Goal: Task Accomplishment & Management: Manage account settings

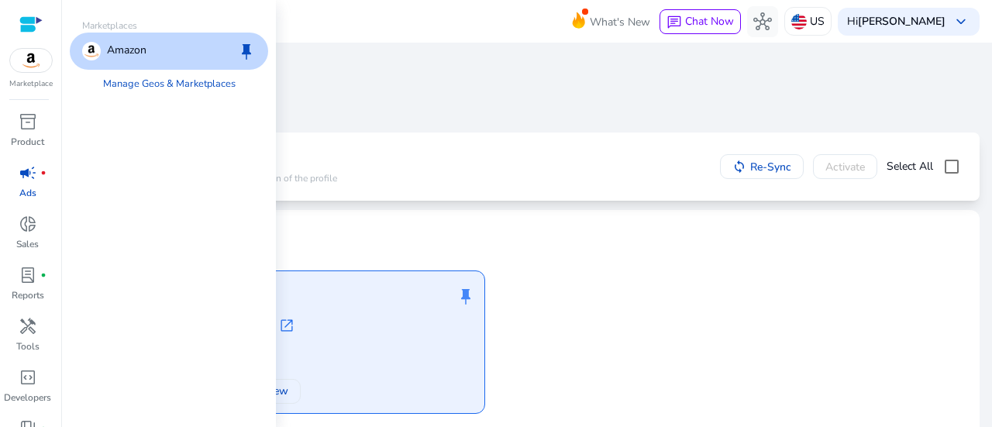
click at [27, 60] on img at bounding box center [31, 60] width 42 height 23
click at [29, 24] on div at bounding box center [30, 24] width 23 height 18
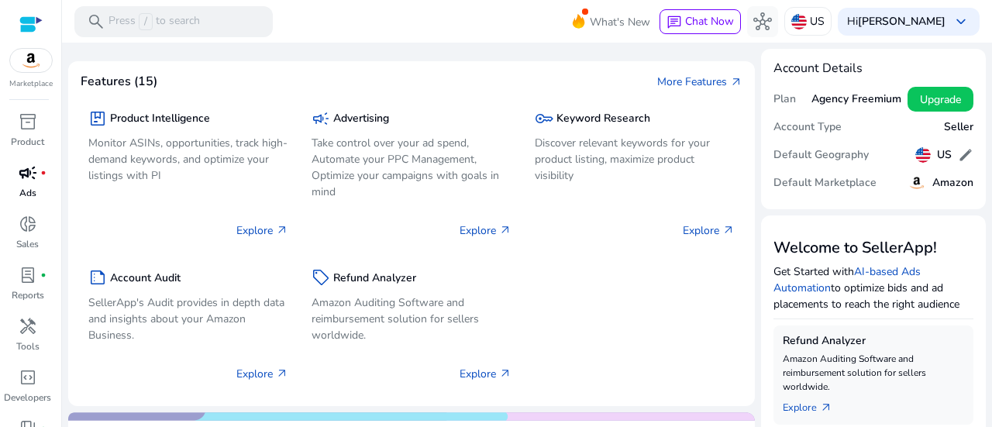
click at [31, 184] on div "campaign fiber_manual_record" at bounding box center [27, 172] width 43 height 25
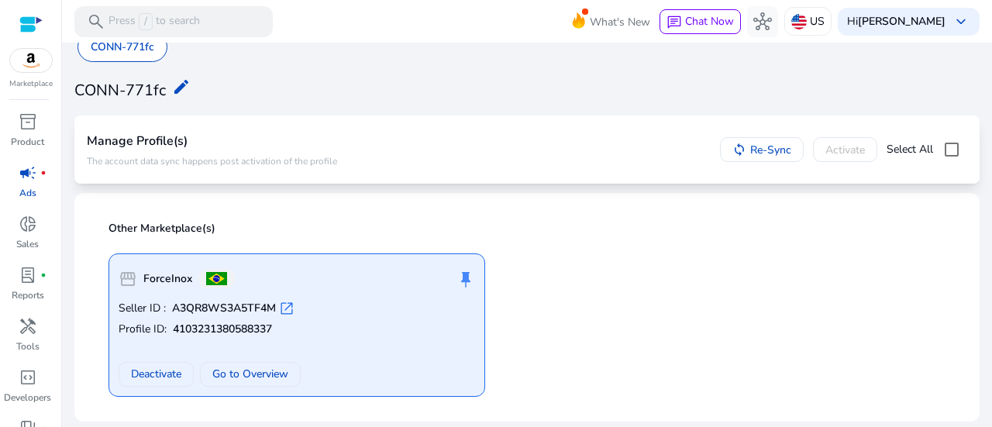
scroll to position [17, 0]
click at [952, 19] on span "keyboard_arrow_down" at bounding box center [961, 21] width 19 height 19
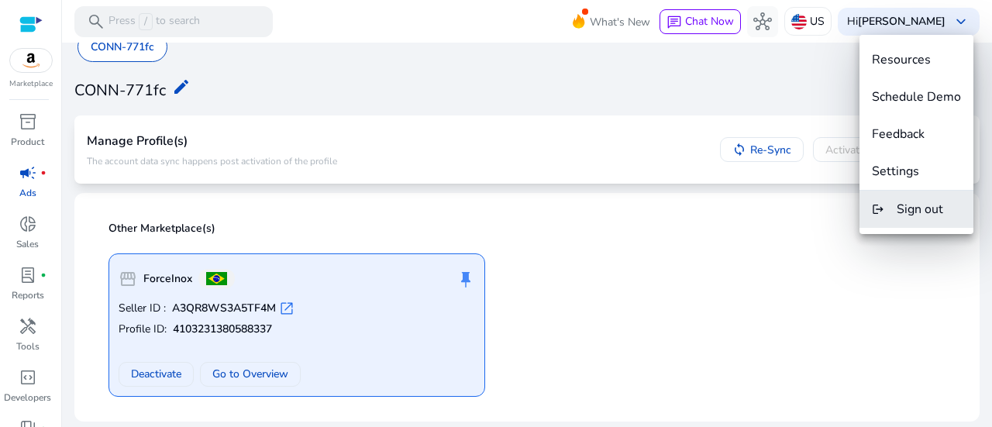
click at [921, 212] on span "Sign out" at bounding box center [919, 209] width 46 height 17
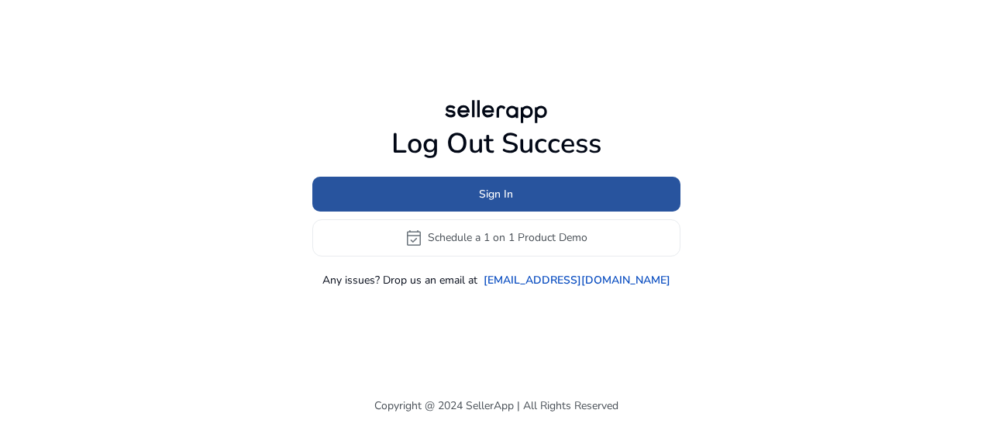
click at [518, 194] on span at bounding box center [496, 193] width 368 height 37
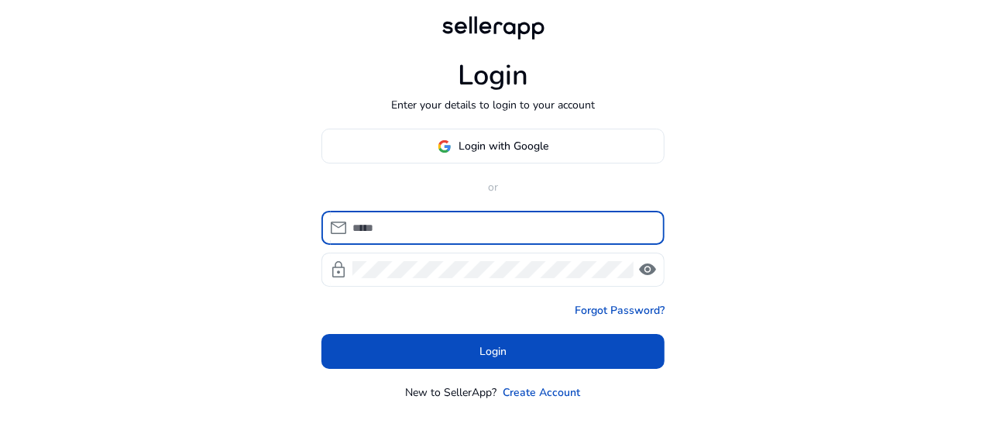
type input "**********"
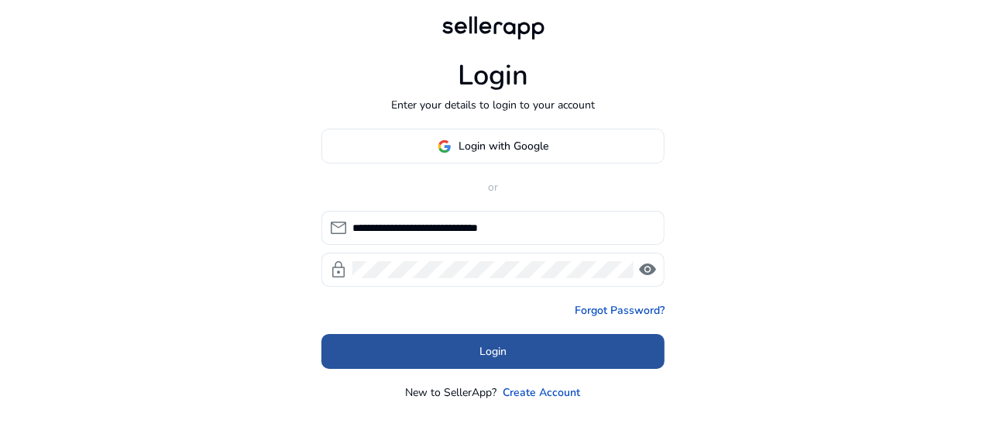
click at [502, 353] on span "Login" at bounding box center [493, 351] width 27 height 16
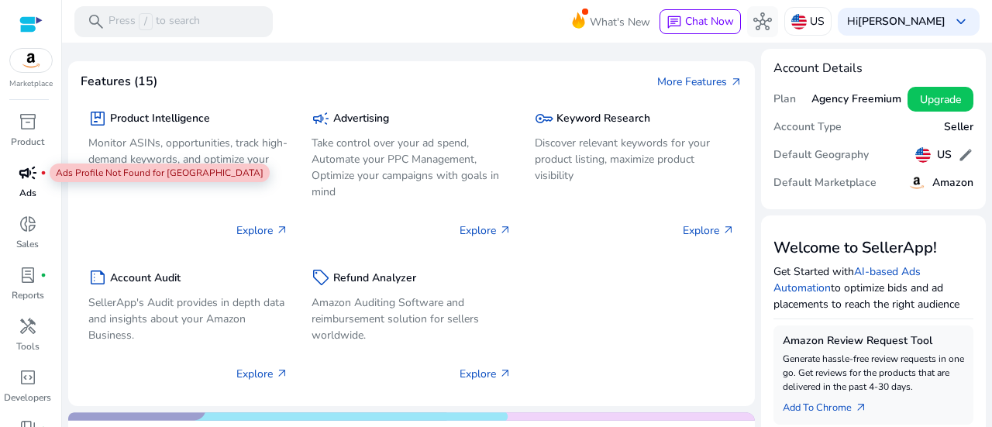
click at [31, 173] on span "campaign" at bounding box center [28, 172] width 19 height 19
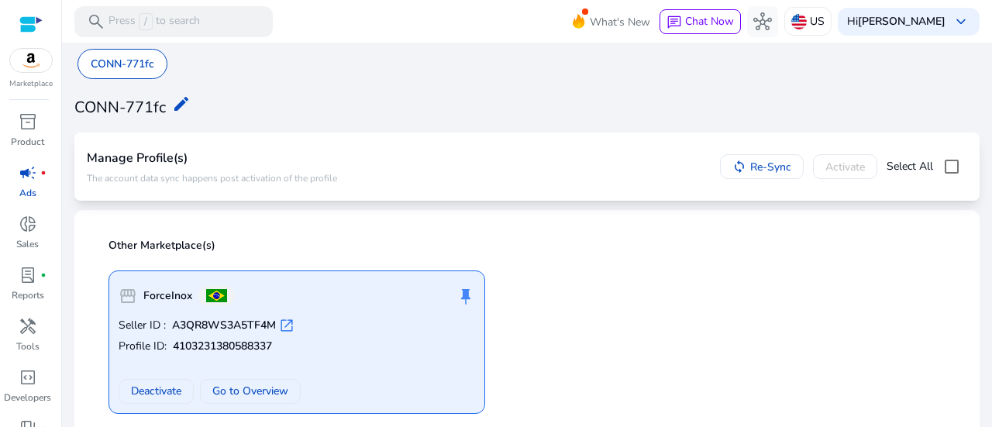
scroll to position [17, 0]
